Goal: Book appointment/travel/reservation

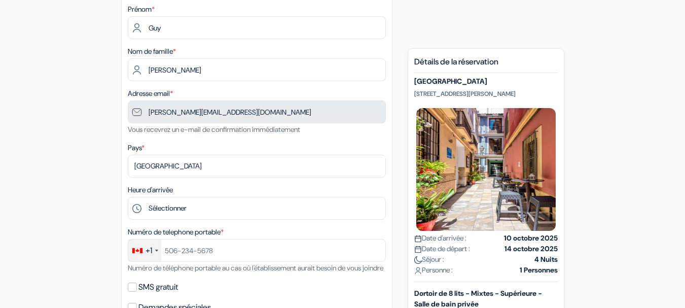
scroll to position [124, 0]
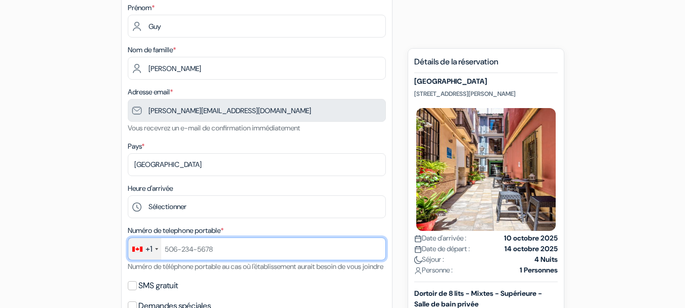
click at [231, 248] on input "text" at bounding box center [257, 248] width 258 height 23
click at [231, 248] on input "4505049510" at bounding box center [257, 248] width 258 height 23
type input "4505049510"
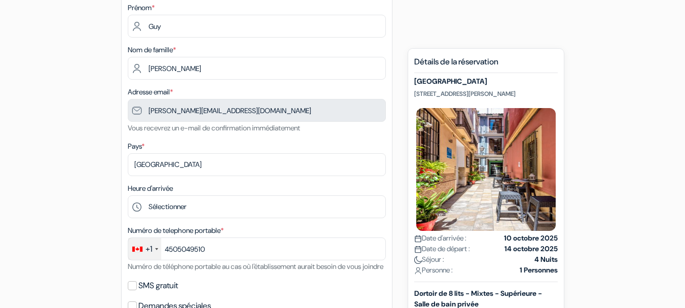
click at [266, 293] on div "SMS gratuit" at bounding box center [257, 285] width 258 height 14
click at [131, 290] on input "SMS gratuit" at bounding box center [132, 285] width 9 height 9
checkbox input "true"
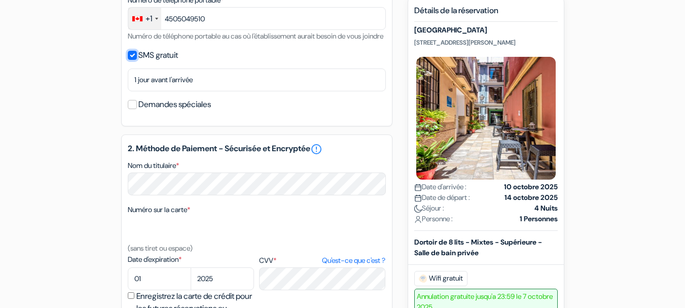
scroll to position [361, 0]
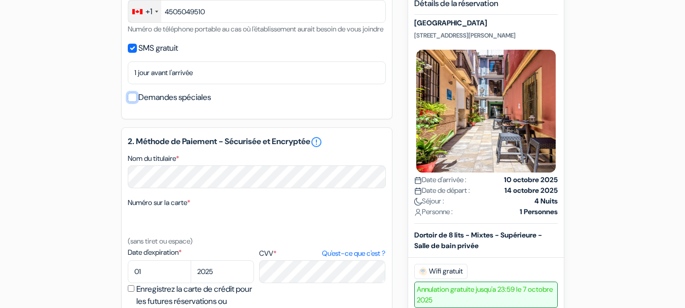
click at [134, 102] on input "Demandes spéciales" at bounding box center [132, 97] width 9 height 9
checkbox input "true"
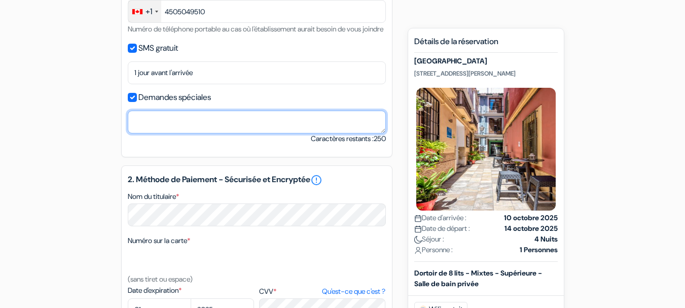
click at [154, 133] on textarea "Nom du titulaire *" at bounding box center [257, 122] width 258 height 23
type textarea "Un lit du bas SVP"
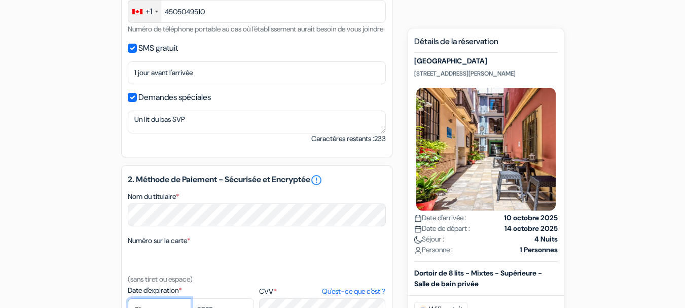
select select "05"
select select "2027"
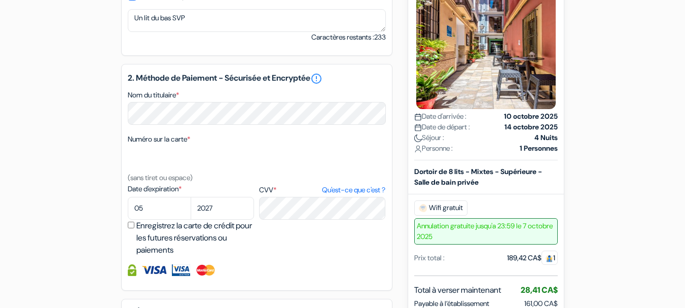
scroll to position [470, 0]
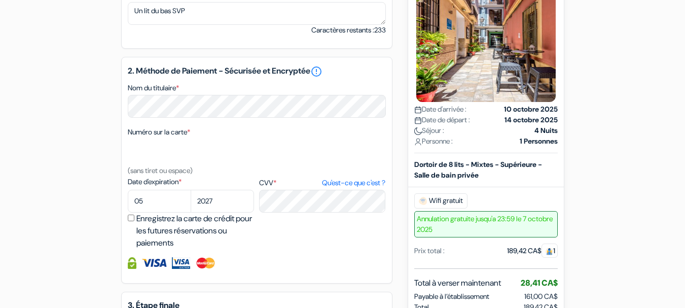
click at [352, 241] on div "Date d'expiration * 01 02 03 04 05 06 07 08 09 10 11 12 2025 2026 2027 2028 *" at bounding box center [257, 212] width 258 height 73
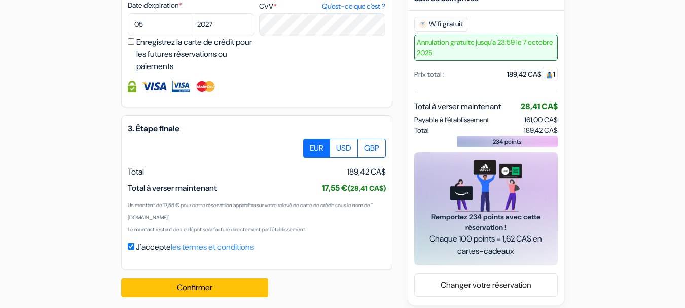
scroll to position [666, 0]
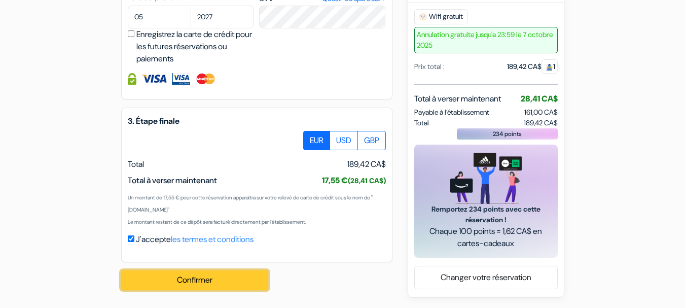
click at [195, 280] on button "Confirmer Loading..." at bounding box center [194, 279] width 147 height 19
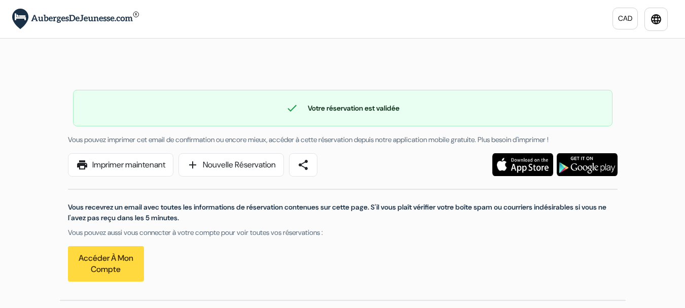
click at [425, 239] on div "Vous recevrez un email avec toutes les informations de réservation contenues su…" at bounding box center [343, 228] width 562 height 105
click at [106, 263] on link "Accéder à mon compte" at bounding box center [106, 263] width 76 height 35
